Goal: Find contact information: Find contact information

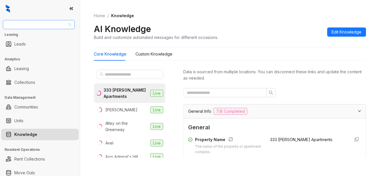
click at [51, 21] on span "Fairfield" at bounding box center [38, 24] width 65 height 9
type input "*****"
click at [38, 38] on div "Magnolia Capital" at bounding box center [38, 36] width 63 height 6
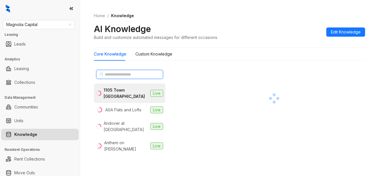
click at [127, 74] on input "text" at bounding box center [130, 74] width 50 height 6
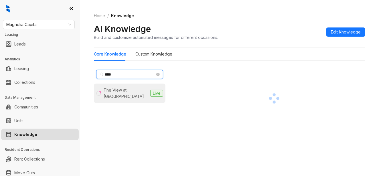
type input "****"
click at [125, 90] on div "The View at [GEOGRAPHIC_DATA]" at bounding box center [126, 93] width 44 height 13
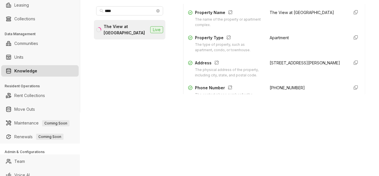
scroll to position [95, 0]
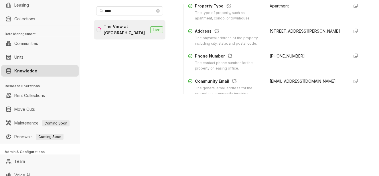
click at [280, 58] on span "[PHONE_NUMBER]" at bounding box center [287, 56] width 35 height 5
drag, startPoint x: 280, startPoint y: 60, endPoint x: 261, endPoint y: 60, distance: 19.2
click at [261, 60] on div "Phone Number The contact phone number for the property or leasing office. [PHON…" at bounding box center [274, 62] width 172 height 18
copy span "[PHONE_NUMBER]"
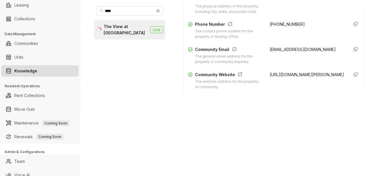
click at [275, 52] on span "[EMAIL_ADDRESS][DOMAIN_NAME]" at bounding box center [303, 49] width 66 height 5
copy div "[EMAIL_ADDRESS][DOMAIN_NAME]"
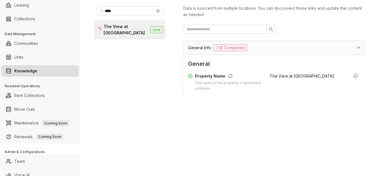
scroll to position [0, 0]
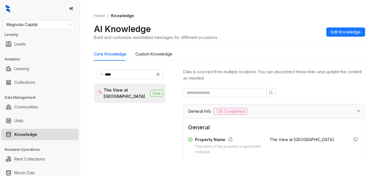
click at [281, 22] on div "Home / Knowledge AI Knowledge Build and customize automated messages for differ…" at bounding box center [229, 27] width 271 height 42
click at [225, 92] on input "text" at bounding box center [223, 93] width 72 height 6
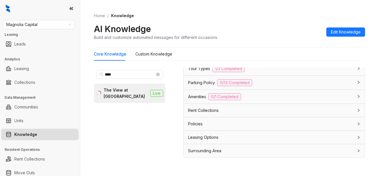
scroll to position [18, 0]
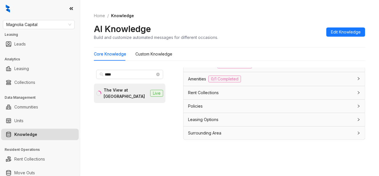
type input "*******"
click at [53, 25] on span "Magnolia Capital" at bounding box center [38, 24] width 65 height 9
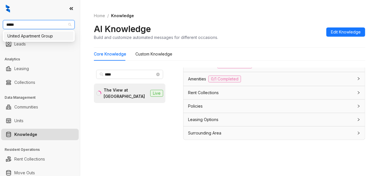
type input "******"
click at [54, 36] on div "United Apartment Group" at bounding box center [38, 36] width 63 height 6
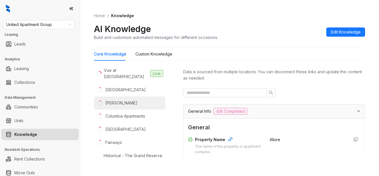
scroll to position [763, 0]
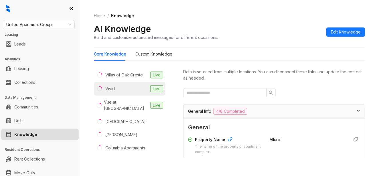
click at [123, 82] on li "Vivid Live" at bounding box center [130, 89] width 72 height 14
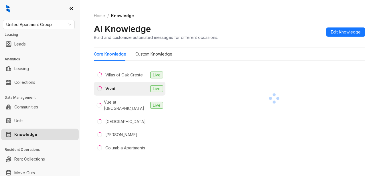
click at [231, 12] on div "Home / Knowledge AI Knowledge Build and customize automated messages for differ…" at bounding box center [229, 27] width 271 height 42
